Goal: Task Accomplishment & Management: Complete application form

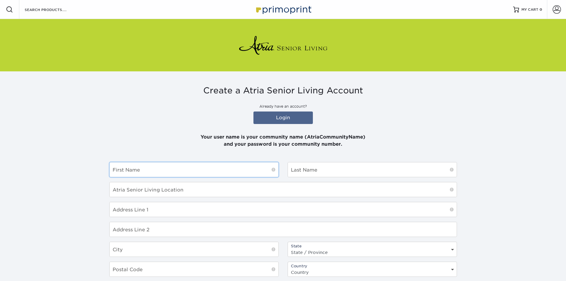
click at [183, 169] on input "text" at bounding box center [194, 169] width 169 height 15
type input "[PERSON_NAME]"
type input "Atria/[GEOGRAPHIC_DATA]"
type input "[STREET_ADDRESS][PERSON_NAME]"
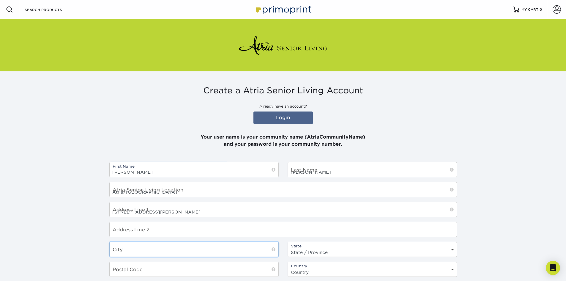
type input "Falmouth"
select select "MA"
type input "02540"
select select "US"
type input "[PERSON_NAME][EMAIL_ADDRESS][PERSON_NAME][DOMAIN_NAME]"
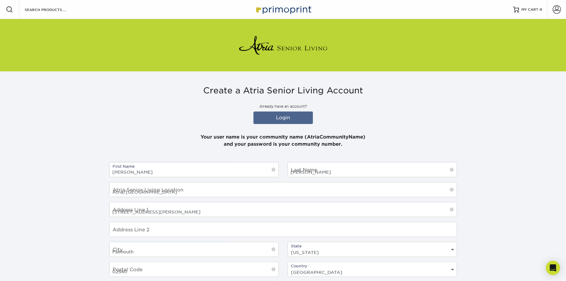
type input "5086880485"
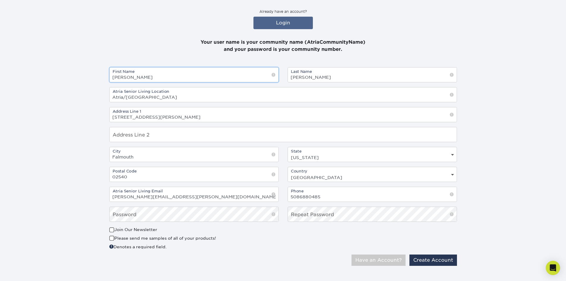
scroll to position [101, 0]
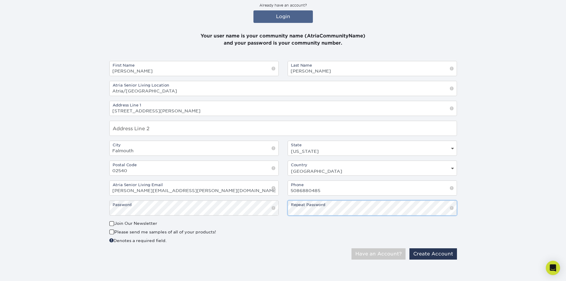
click at [351, 248] on button "Have an Account?" at bounding box center [378, 253] width 54 height 11
click at [433, 255] on button "Create Account" at bounding box center [433, 253] width 48 height 11
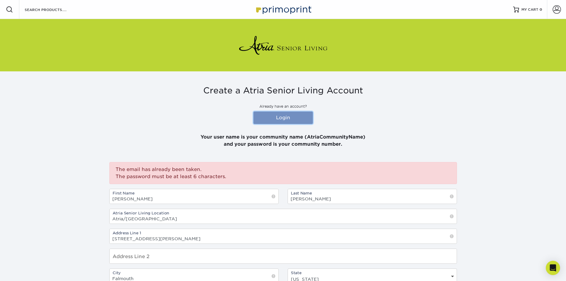
click at [279, 118] on link "Login" at bounding box center [282, 117] width 59 height 12
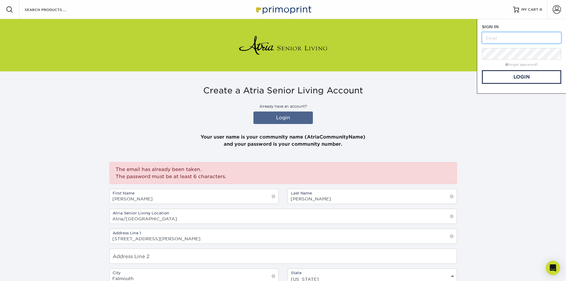
click at [490, 37] on input "text" at bounding box center [521, 37] width 79 height 11
type input "[PERSON_NAME][EMAIL_ADDRESS][PERSON_NAME][DOMAIN_NAME]"
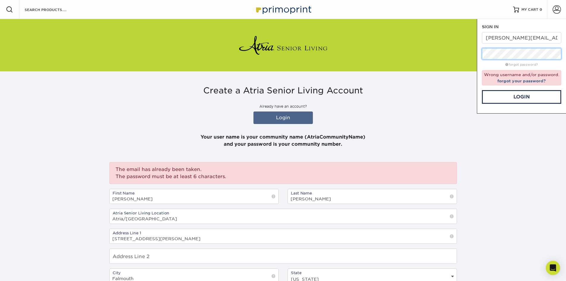
click at [480, 57] on div "SIGN IN CREATE AN ACCOUNT [PERSON_NAME][EMAIL_ADDRESS][PERSON_NAME][DOMAIN_NAME…" at bounding box center [521, 66] width 89 height 94
click at [481, 55] on div "SIGN IN CREATE AN ACCOUNT [PERSON_NAME][EMAIL_ADDRESS][PERSON_NAME][DOMAIN_NAME…" at bounding box center [521, 66] width 89 height 94
click at [513, 94] on link "Login" at bounding box center [521, 97] width 79 height 14
click at [221, 207] on div "First Name Douglas Last Name Casavant Atria Senior Living Location Atria/Woodbr…" at bounding box center [283, 268] width 356 height 159
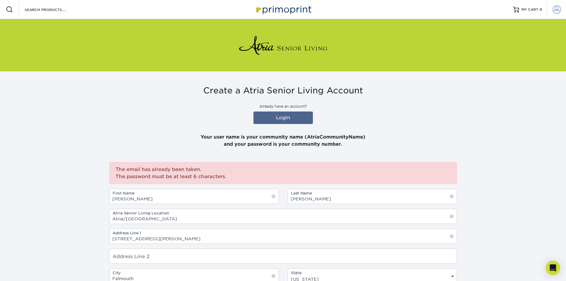
click at [556, 9] on span at bounding box center [556, 9] width 8 height 8
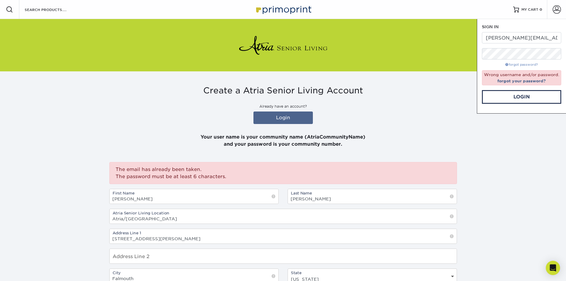
click at [513, 64] on link "forgot password?" at bounding box center [521, 65] width 32 height 4
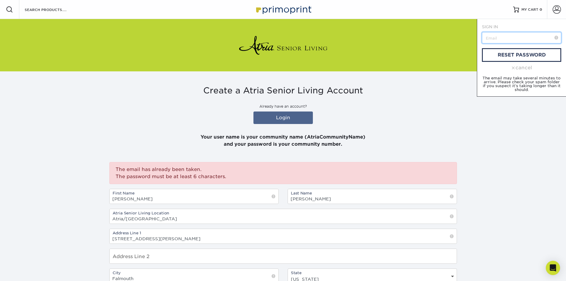
click at [506, 37] on input "text" at bounding box center [521, 37] width 79 height 11
type input "[PERSON_NAME][EMAIL_ADDRESS][PERSON_NAME][DOMAIN_NAME]"
click at [521, 56] on link "reset password" at bounding box center [521, 55] width 79 height 14
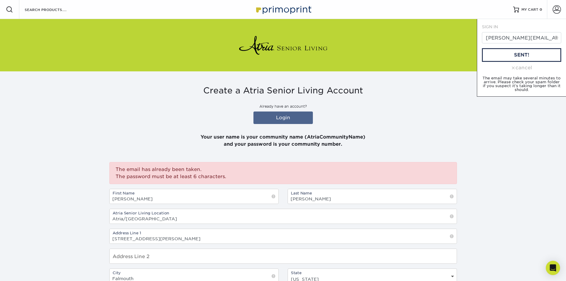
scroll to position [0, 28]
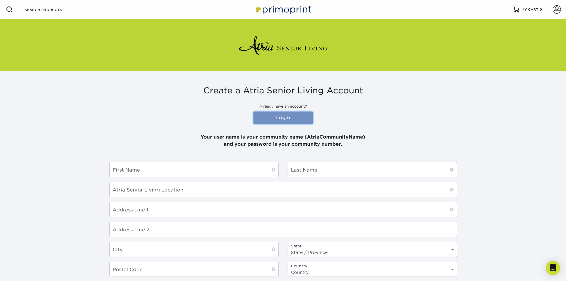
click at [288, 121] on link "Login" at bounding box center [282, 117] width 59 height 12
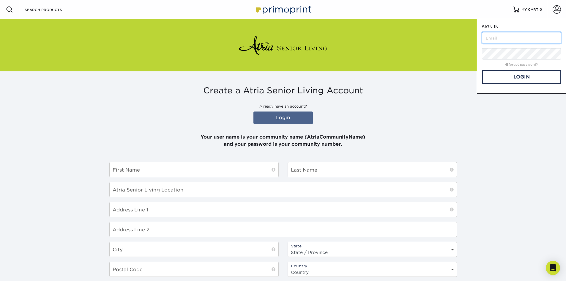
click at [502, 39] on input "text" at bounding box center [521, 37] width 79 height 11
type input "[PERSON_NAME][EMAIL_ADDRESS][PERSON_NAME][DOMAIN_NAME]"
drag, startPoint x: 548, startPoint y: 39, endPoint x: 554, endPoint y: 36, distance: 6.3
click at [548, 39] on input "[PERSON_NAME][EMAIL_ADDRESS][PERSON_NAME][DOMAIN_NAME]" at bounding box center [521, 37] width 79 height 11
drag, startPoint x: 557, startPoint y: 37, endPoint x: 466, endPoint y: 40, distance: 91.2
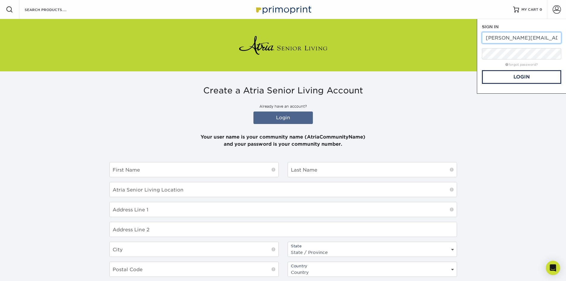
click at [467, 40] on div "Resources Menu Search Products Account SIGN IN CREATE AN ACCOUNT douglas.casava…" at bounding box center [283, 189] width 566 height 379
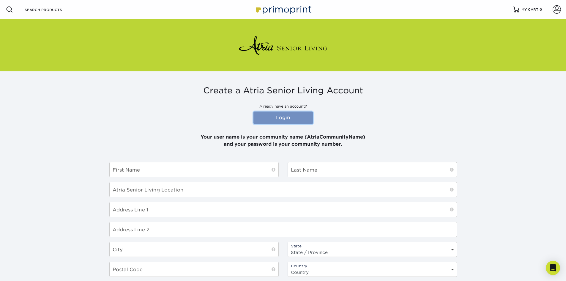
click at [271, 113] on link "Login" at bounding box center [282, 117] width 59 height 12
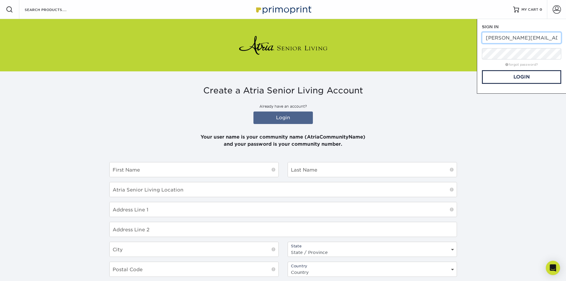
drag, startPoint x: 559, startPoint y: 40, endPoint x: 470, endPoint y: 41, distance: 88.8
click at [470, 41] on div "Resources Menu Search Products Account SIGN IN CREATE AN ACCOUNT douglas.casava…" at bounding box center [283, 189] width 566 height 379
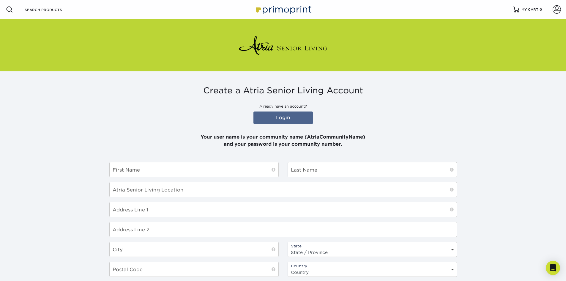
click at [493, 80] on section "Create a Atria Senior Living Account Already have an account? Login Your user n…" at bounding box center [283, 225] width 566 height 308
click at [283, 116] on link "Login" at bounding box center [282, 117] width 59 height 12
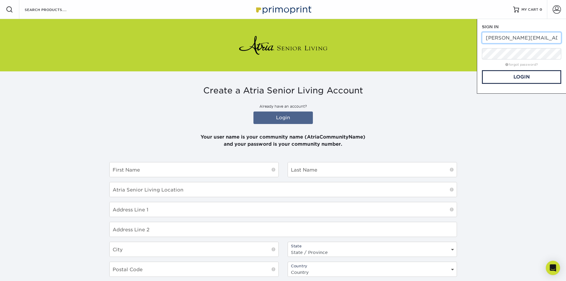
drag, startPoint x: 558, startPoint y: 38, endPoint x: 481, endPoint y: 35, distance: 77.3
click at [481, 35] on div "SIGN IN CREATE AN ACCOUNT douglas.casavant@atriaseniorliving.com forgot passwor…" at bounding box center [521, 56] width 89 height 75
click at [503, 34] on input "text" at bounding box center [521, 37] width 79 height 11
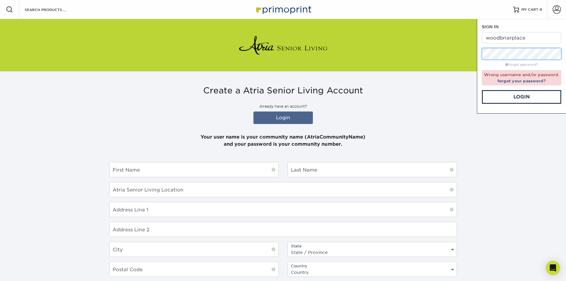
click at [480, 54] on div "SIGN IN CREATE AN ACCOUNT woodbriarplace forgot password? Wrong username and/or…" at bounding box center [521, 66] width 89 height 94
click at [489, 38] on input "woodbriarplace" at bounding box center [521, 37] width 79 height 11
type input "Woodbriarplace"
click at [509, 99] on link "Login" at bounding box center [521, 97] width 79 height 14
click at [510, 94] on link "Login" at bounding box center [521, 97] width 79 height 14
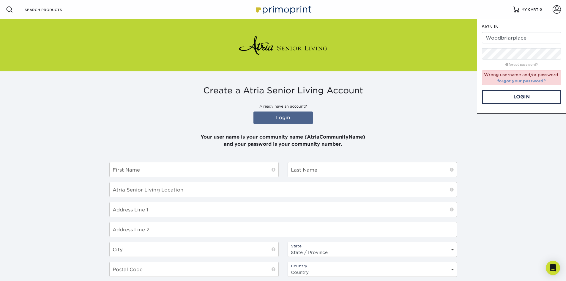
click at [528, 81] on link "forgot your password?" at bounding box center [521, 80] width 48 height 5
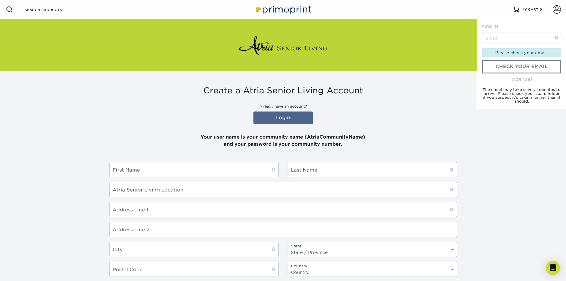
click at [520, 80] on div "cancel" at bounding box center [521, 79] width 79 height 7
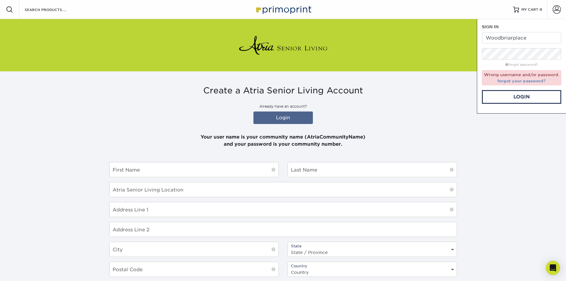
click at [519, 82] on link "forgot your password?" at bounding box center [521, 80] width 48 height 5
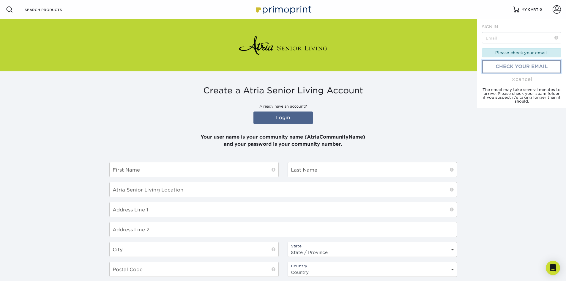
click at [525, 67] on link "check your email" at bounding box center [521, 67] width 79 height 14
click at [502, 38] on input "text" at bounding box center [521, 37] width 79 height 11
type input "[PERSON_NAME][EMAIL_ADDRESS][PERSON_NAME][DOMAIN_NAME]"
drag, startPoint x: 513, startPoint y: 52, endPoint x: 432, endPoint y: 64, distance: 81.3
click at [396, 88] on h3 "Create a Atria Senior Living Account" at bounding box center [282, 91] width 347 height 10
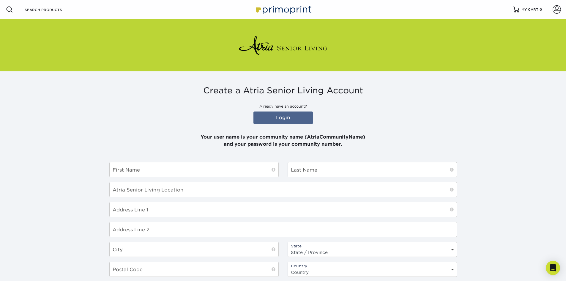
click at [494, 52] on div at bounding box center [283, 45] width 566 height 52
drag, startPoint x: 515, startPoint y: 50, endPoint x: 533, endPoint y: 40, distance: 20.3
click at [520, 49] on div at bounding box center [283, 45] width 566 height 52
click at [536, 24] on div at bounding box center [283, 45] width 566 height 52
click at [288, 119] on link "Login" at bounding box center [282, 117] width 59 height 12
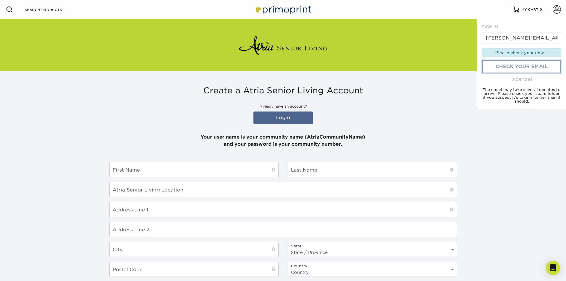
click at [507, 67] on link "check your email" at bounding box center [521, 67] width 79 height 14
click at [522, 79] on div "cancel" at bounding box center [521, 79] width 79 height 7
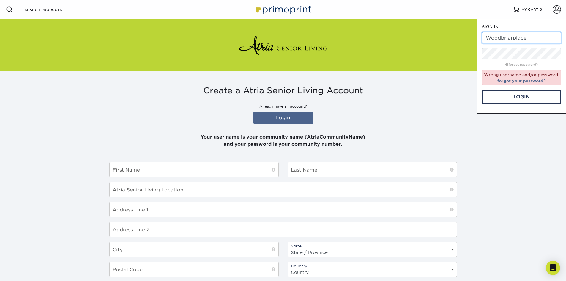
drag, startPoint x: 536, startPoint y: 37, endPoint x: 482, endPoint y: 44, distance: 54.2
click at [482, 44] on form "SIGN IN CREATE AN ACCOUNT Woodbriarplace forgot password? Wrong username and/or…" at bounding box center [521, 64] width 79 height 80
click at [495, 36] on input "text" at bounding box center [521, 37] width 79 height 11
type input "[PERSON_NAME][EMAIL_ADDRESS][PERSON_NAME][DOMAIN_NAME]"
click at [478, 57] on div "SIGN IN CREATE AN ACCOUNT douglas.casavant@atriaseniorliving.com forgot passwor…" at bounding box center [521, 66] width 89 height 94
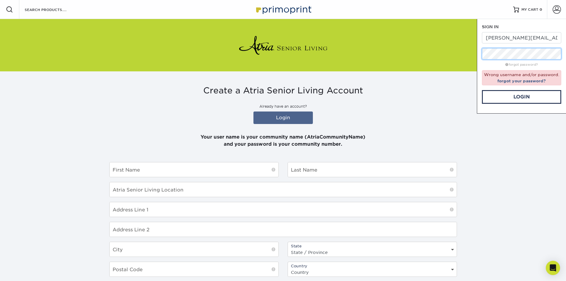
scroll to position [0, 83]
click at [511, 97] on link "Login" at bounding box center [521, 97] width 79 height 14
click at [509, 97] on link "Login" at bounding box center [521, 97] width 79 height 14
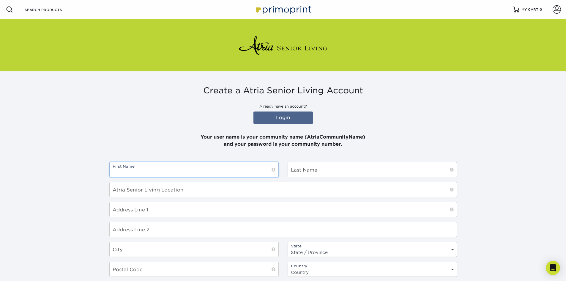
click at [194, 173] on input "text" at bounding box center [194, 169] width 169 height 15
type input "[PERSON_NAME]"
type input "Atria/[GEOGRAPHIC_DATA]"
type input "[STREET_ADDRESS][PERSON_NAME]"
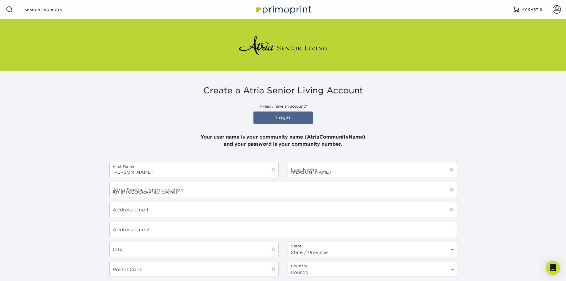
type input "Falmouth"
select select "MA"
type input "02540"
select select "US"
type input "[PERSON_NAME][EMAIL_ADDRESS][PERSON_NAME][DOMAIN_NAME]"
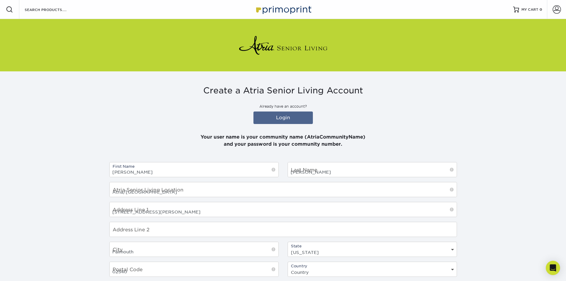
type input "5086880485"
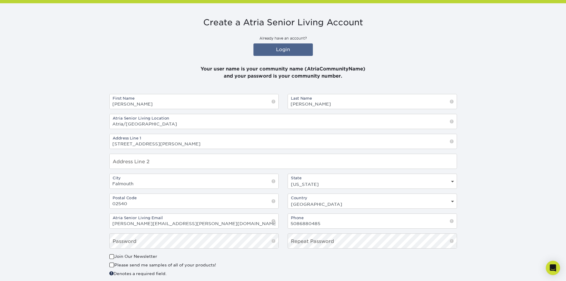
scroll to position [12, 0]
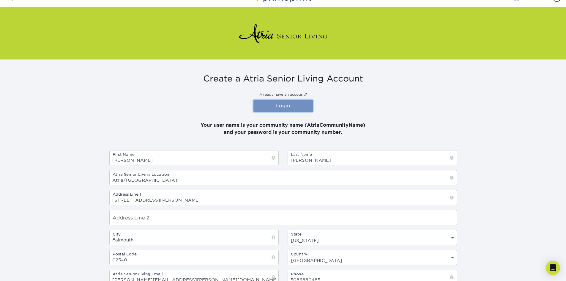
click at [280, 105] on link "Login" at bounding box center [282, 105] width 59 height 12
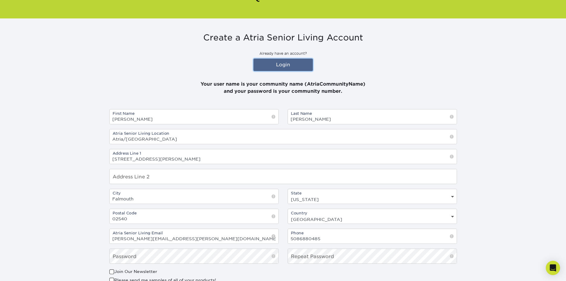
scroll to position [59, 0]
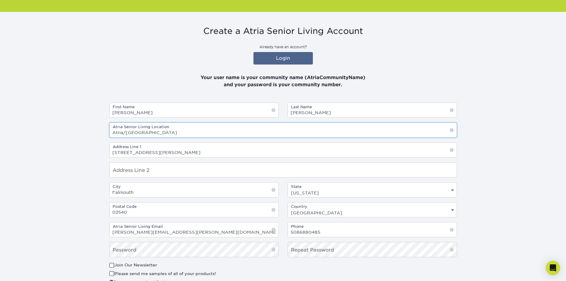
drag, startPoint x: 189, startPoint y: 133, endPoint x: 109, endPoint y: 131, distance: 80.5
click at [108, 132] on div "Atria Senior Living Location Atria/Woodbriar Place" at bounding box center [283, 129] width 356 height 15
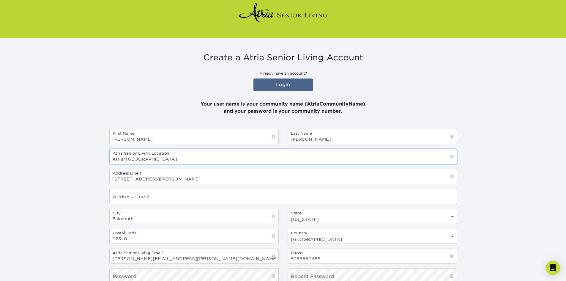
scroll to position [0, 0]
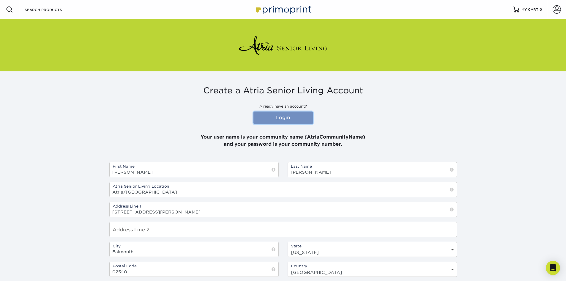
click at [283, 115] on link "Login" at bounding box center [282, 117] width 59 height 12
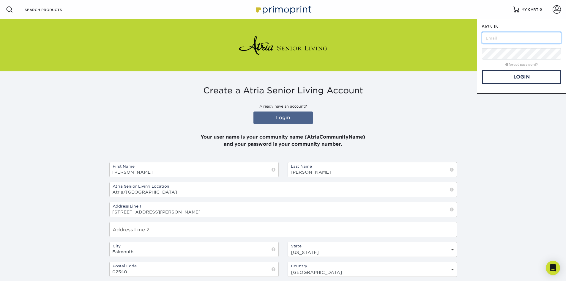
click at [493, 37] on input "text" at bounding box center [521, 37] width 79 height 11
paste input "Atria/[GEOGRAPHIC_DATA]"
type input "Atria/[GEOGRAPHIC_DATA]"
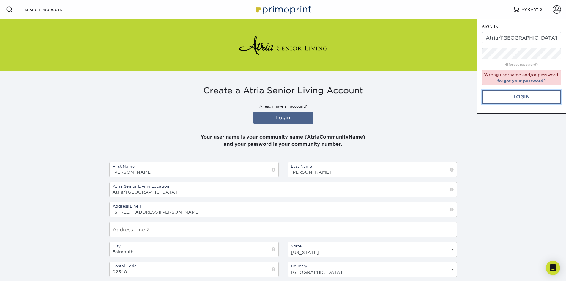
click at [503, 97] on link "Login" at bounding box center [521, 97] width 79 height 14
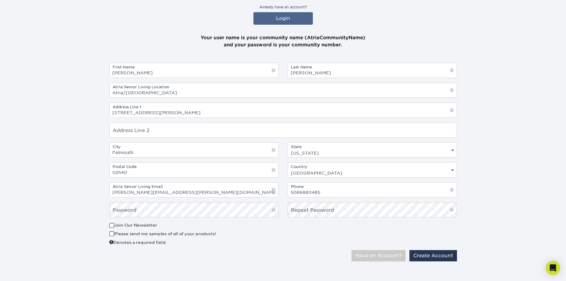
scroll to position [101, 0]
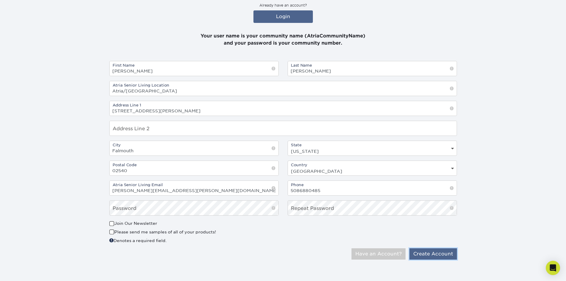
click at [429, 253] on button "Create Account" at bounding box center [433, 253] width 48 height 11
click at [433, 251] on button "Create Account" at bounding box center [433, 253] width 48 height 11
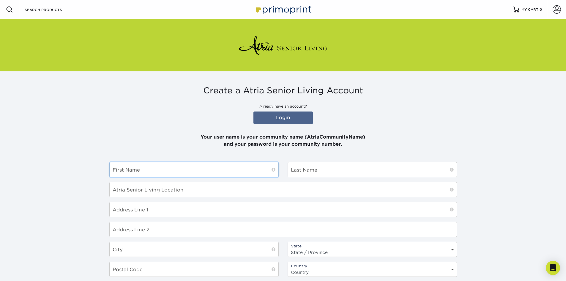
click at [167, 166] on input "text" at bounding box center [194, 169] width 169 height 15
type input "[PERSON_NAME]"
type input "Atria/[GEOGRAPHIC_DATA]"
type input "[STREET_ADDRESS][PERSON_NAME]"
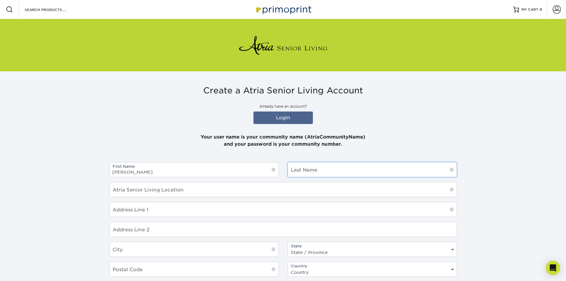
type input "Falmouth"
select select "MA"
type input "02540"
select select "US"
type input "[PERSON_NAME][EMAIL_ADDRESS][PERSON_NAME][DOMAIN_NAME]"
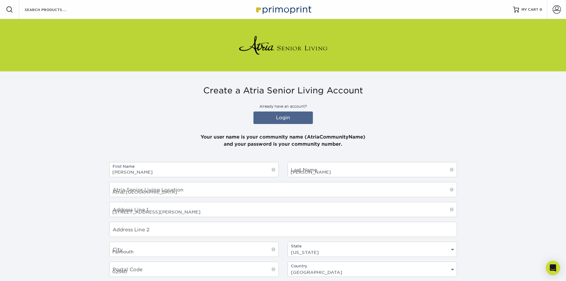
type input "5086880485"
